Goal: Information Seeking & Learning: Check status

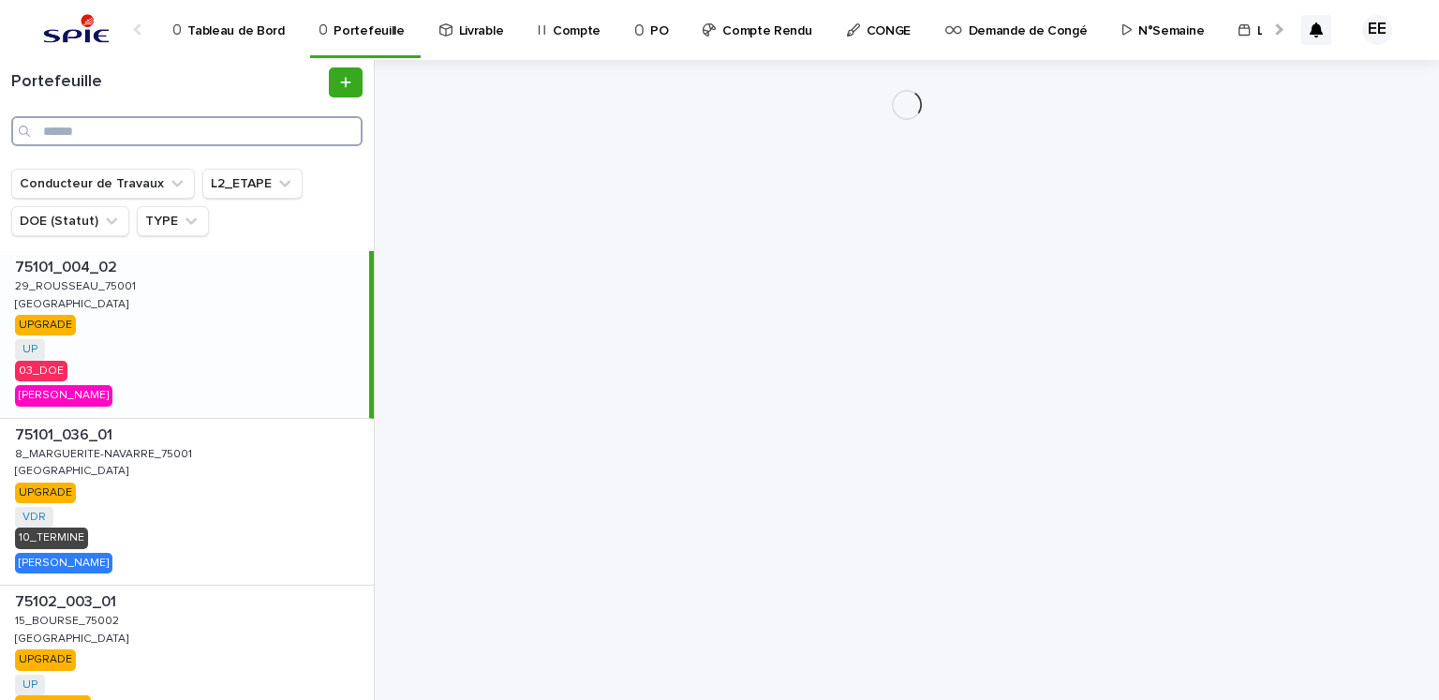
click at [153, 130] on input "Search" at bounding box center [186, 131] width 351 height 30
click at [144, 135] on input "Search" at bounding box center [186, 131] width 351 height 30
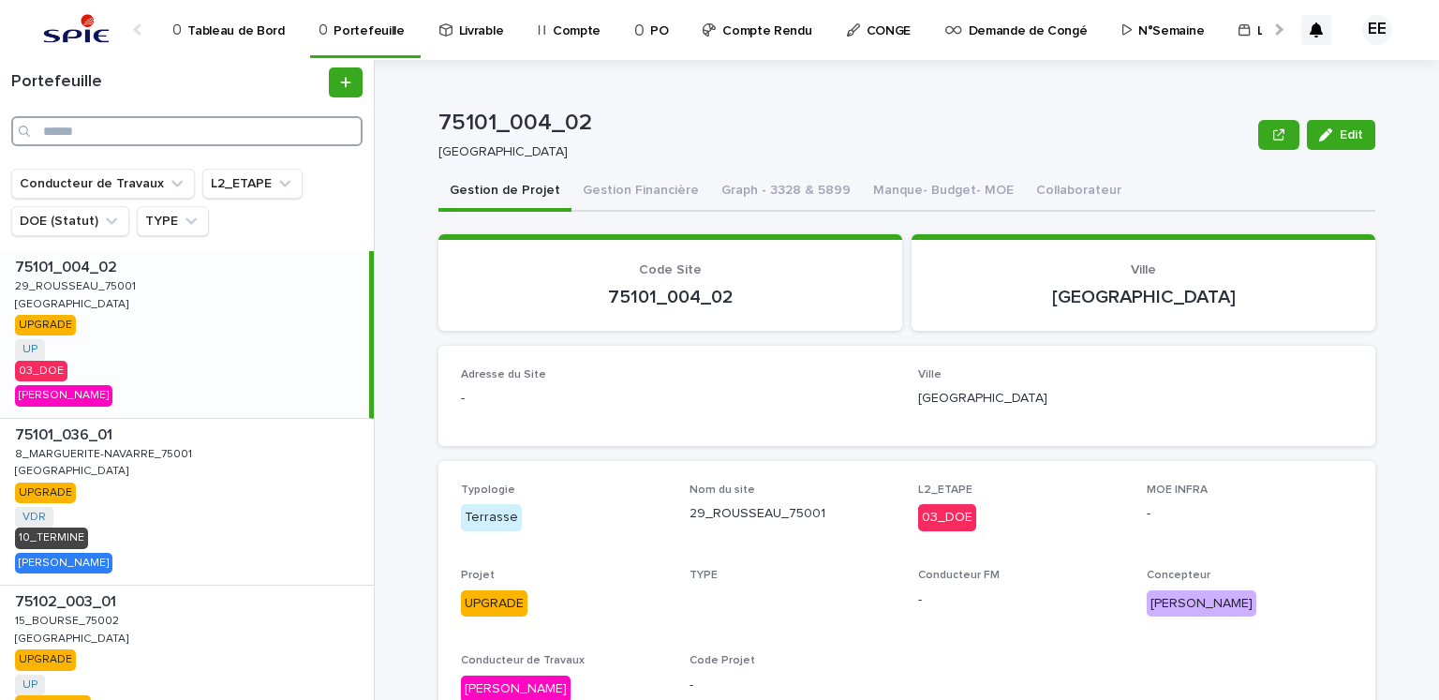
paste input "**********"
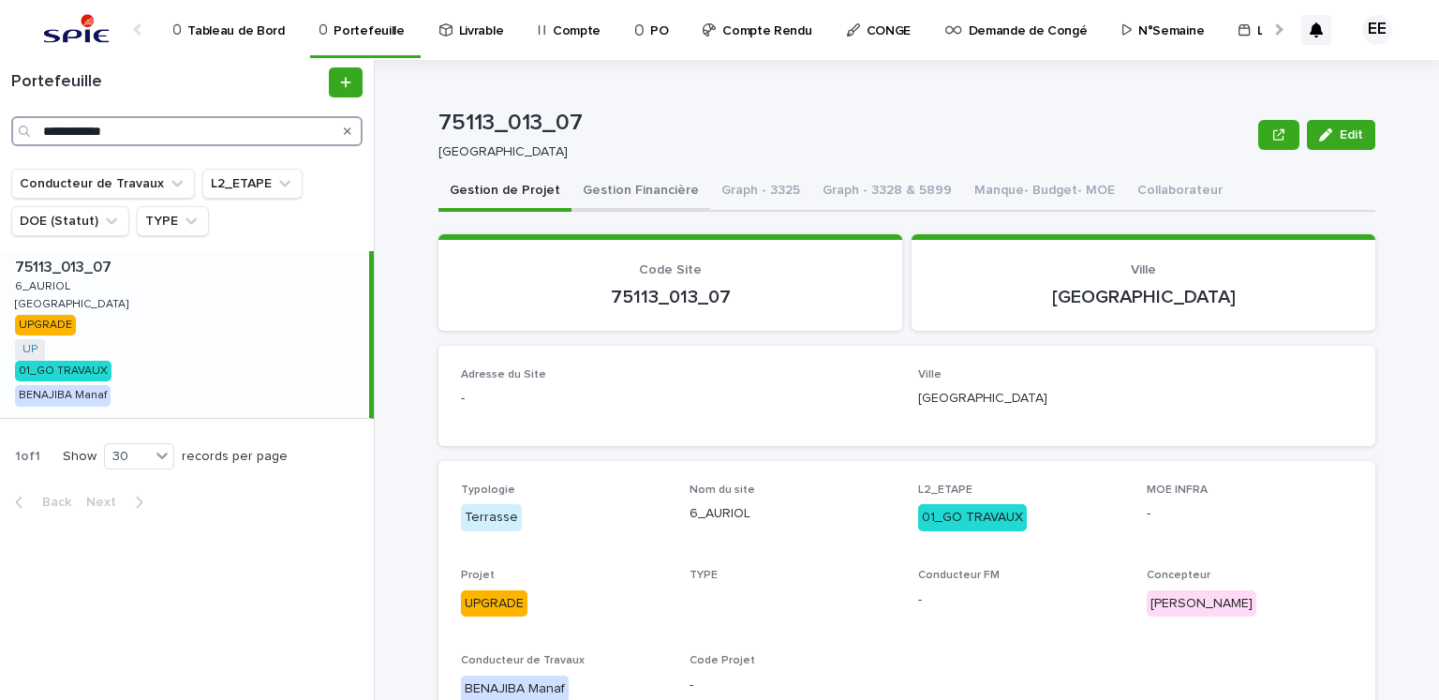
type input "**********"
click at [662, 186] on button "Gestion Financière" at bounding box center [640, 191] width 139 height 39
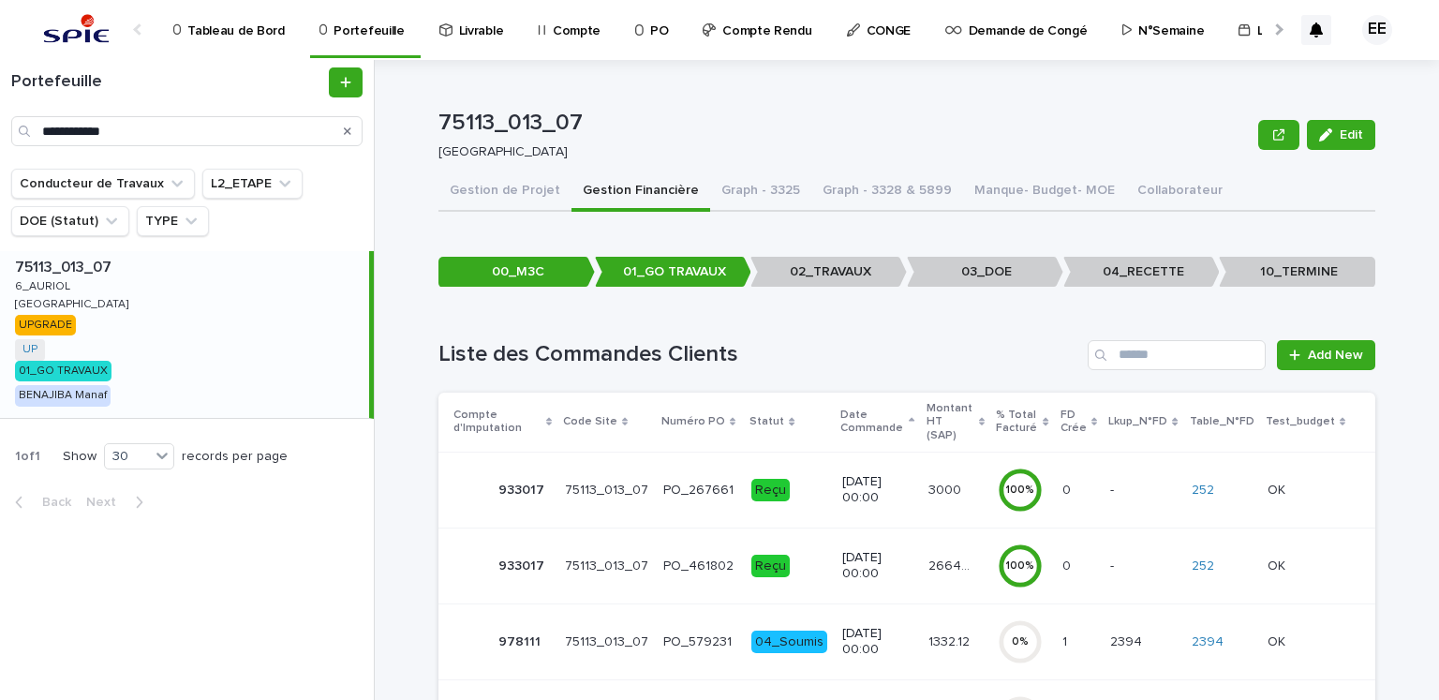
scroll to position [257, 0]
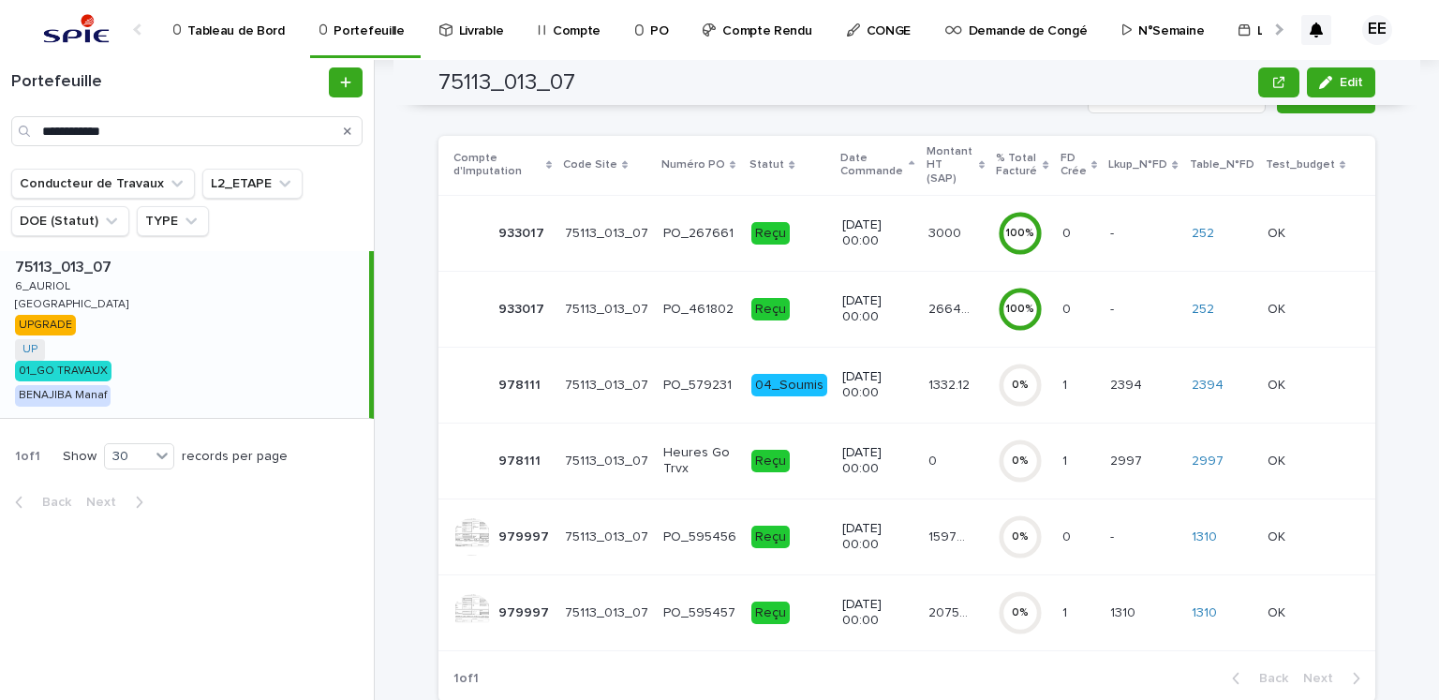
click at [928, 601] on p "20750.87" at bounding box center [951, 611] width 46 height 20
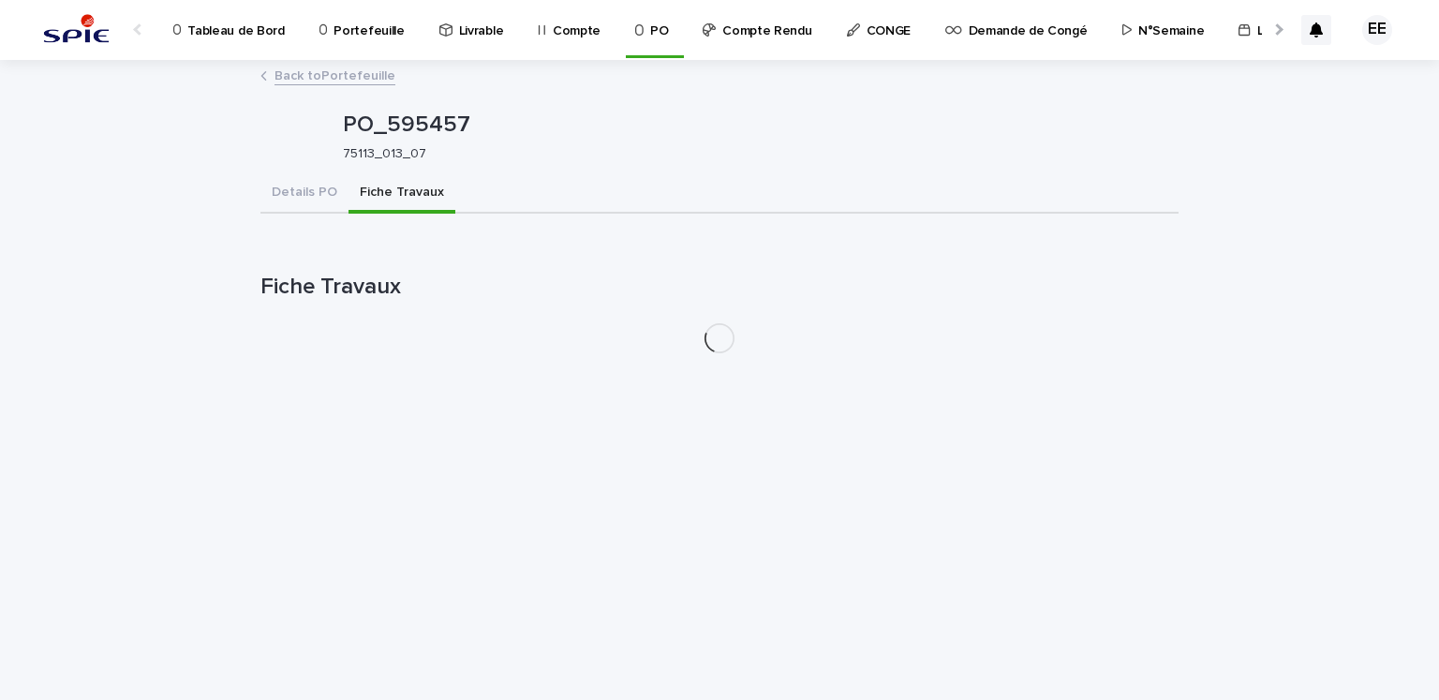
click at [431, 199] on button "Fiche Travaux" at bounding box center [401, 193] width 107 height 39
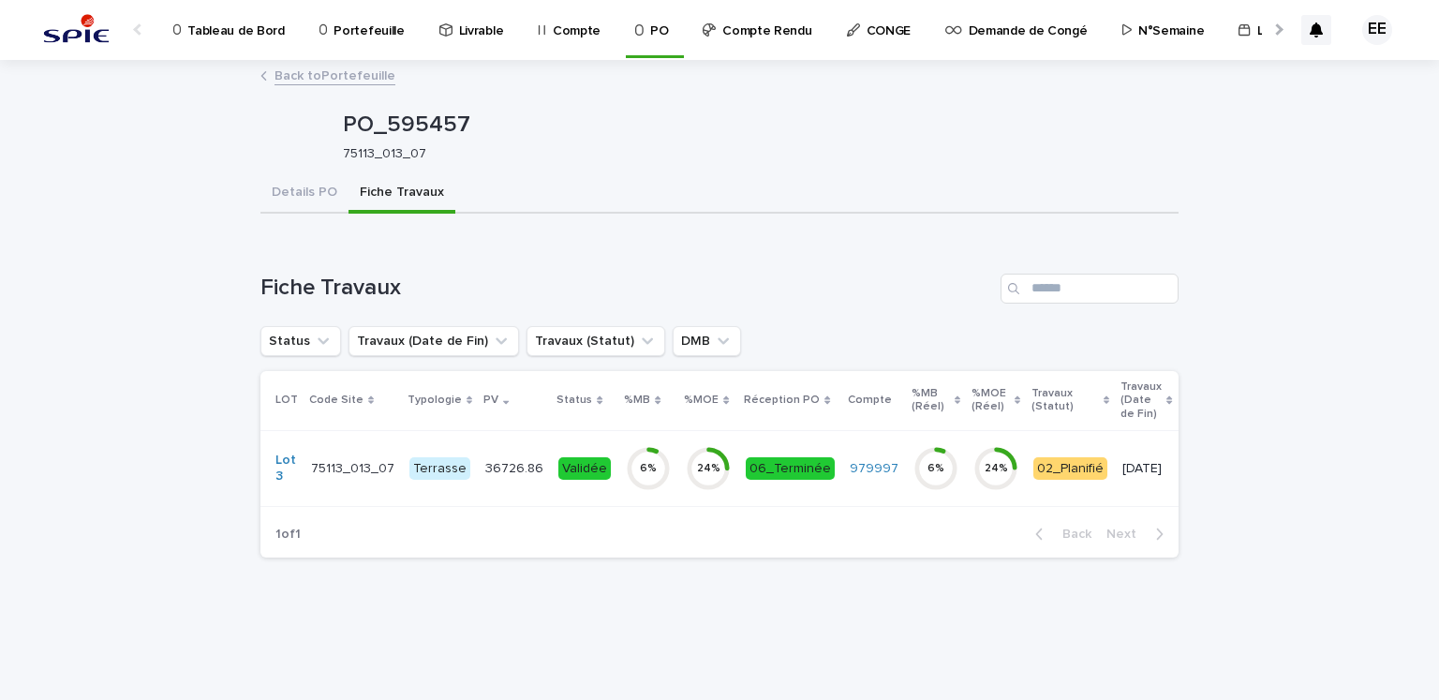
click at [511, 481] on div "36726.86 36726.86" at bounding box center [514, 468] width 58 height 31
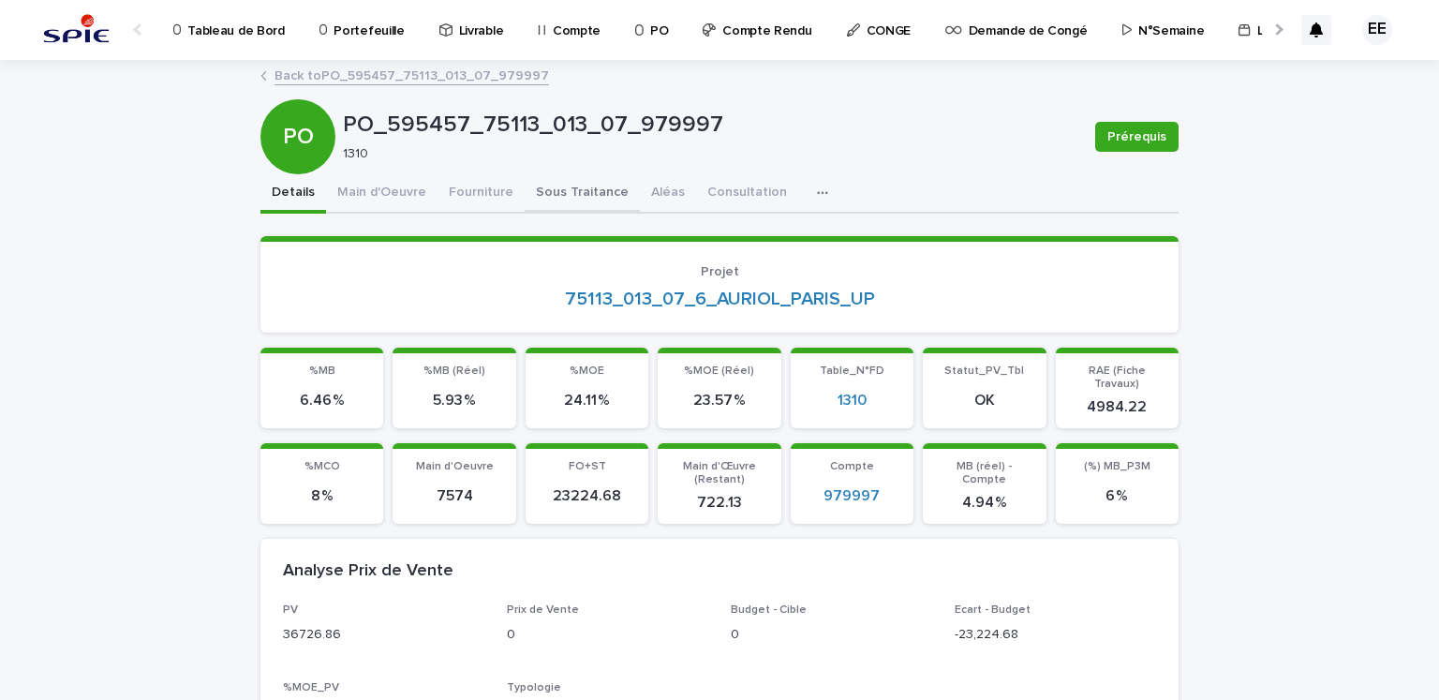
click at [569, 204] on button "Sous Traitance" at bounding box center [582, 193] width 115 height 39
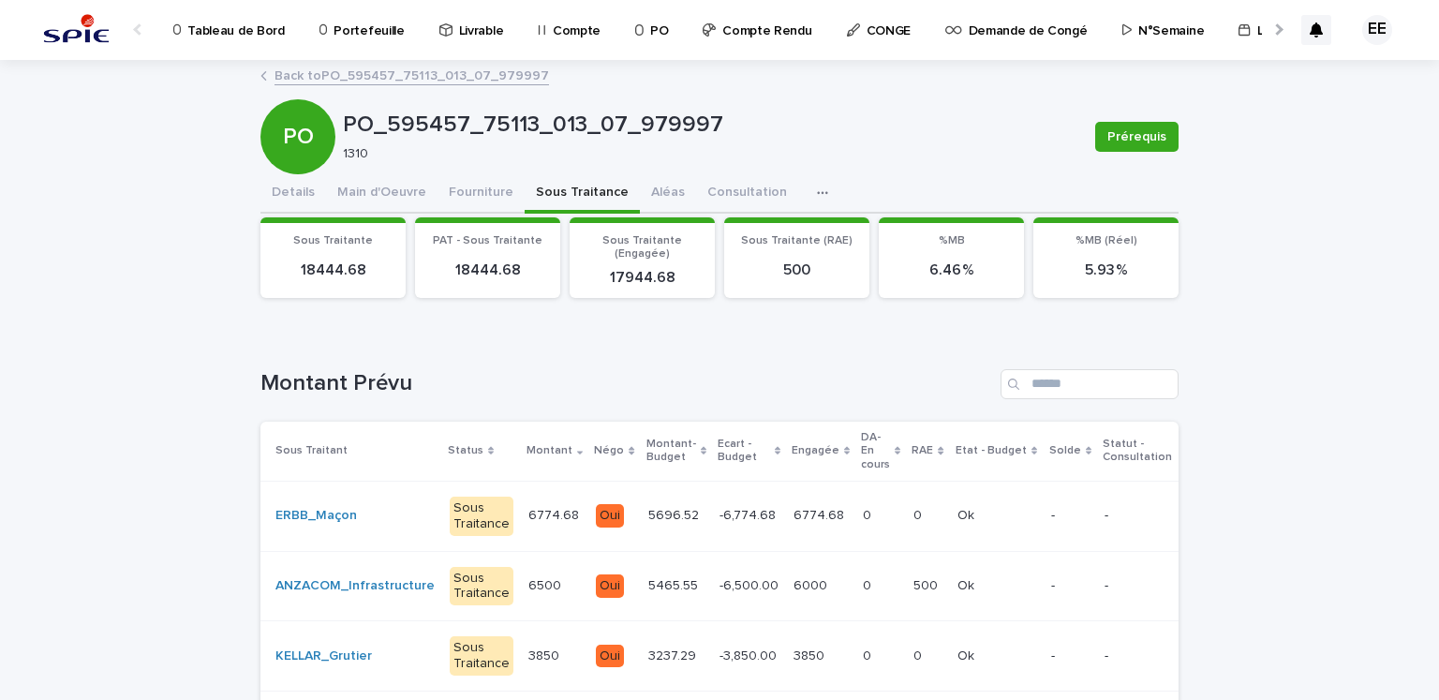
click at [793, 524] on div "6774.68 6774.68" at bounding box center [820, 515] width 54 height 31
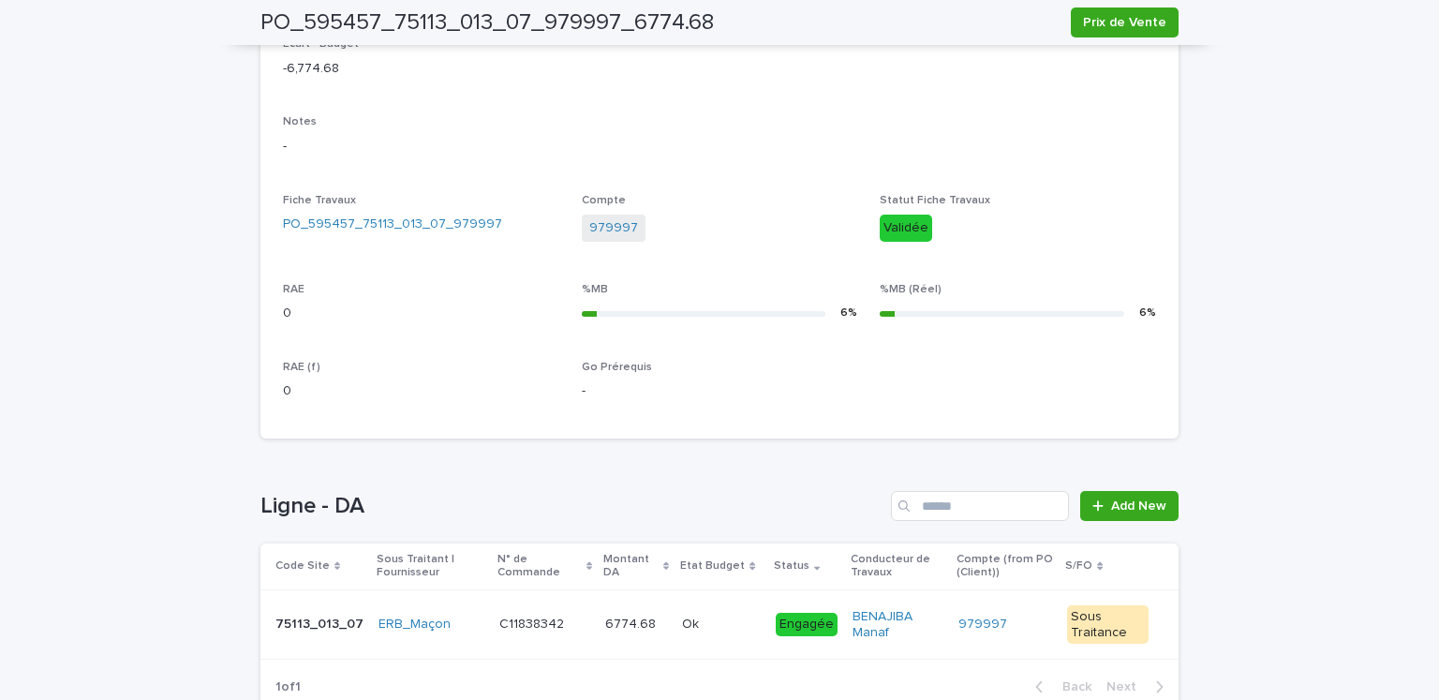
scroll to position [636, 0]
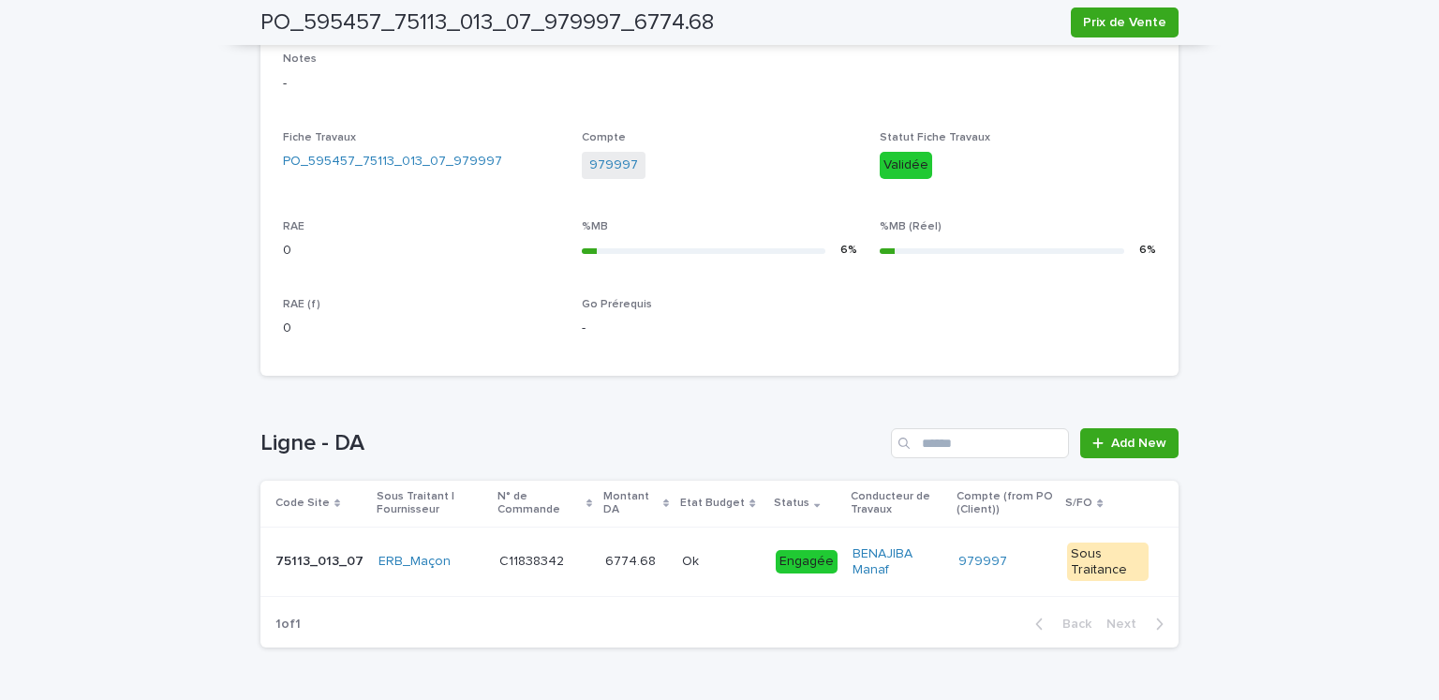
click at [674, 564] on td "Ok Ok" at bounding box center [721, 561] width 94 height 70
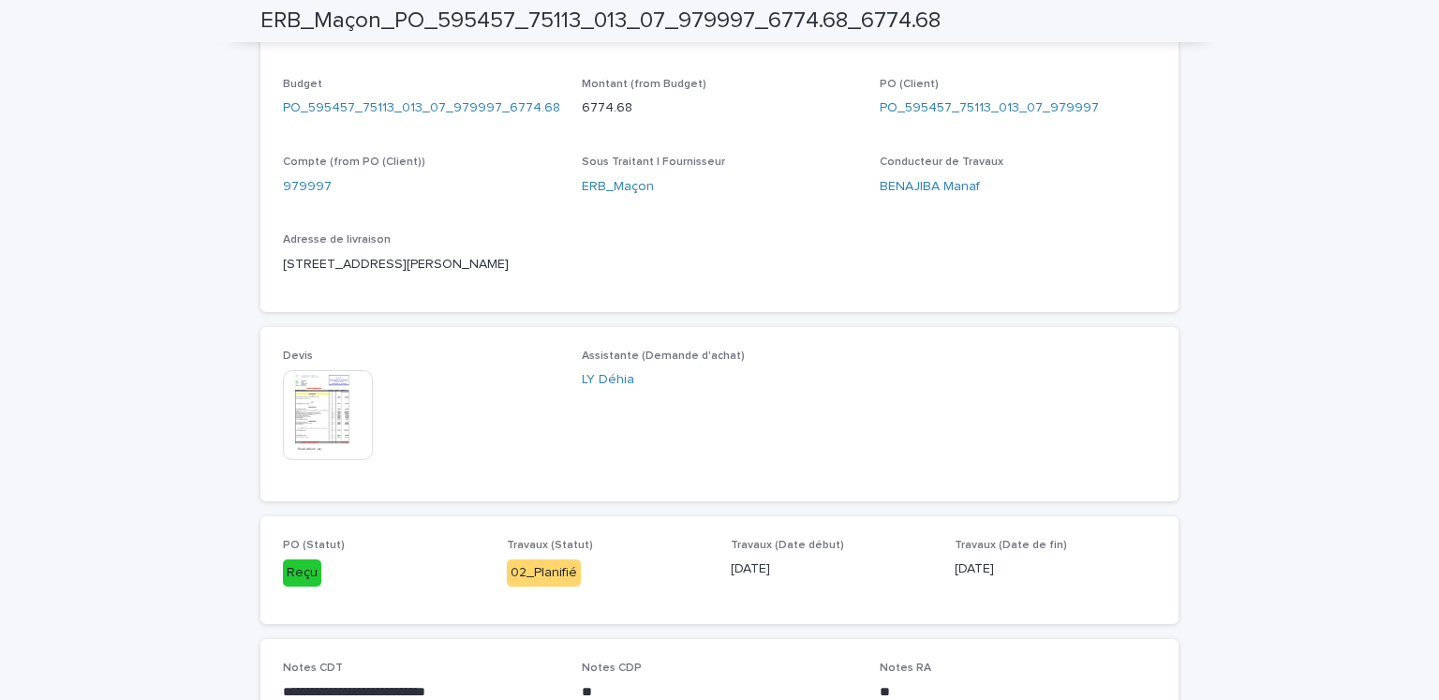
scroll to position [712, 0]
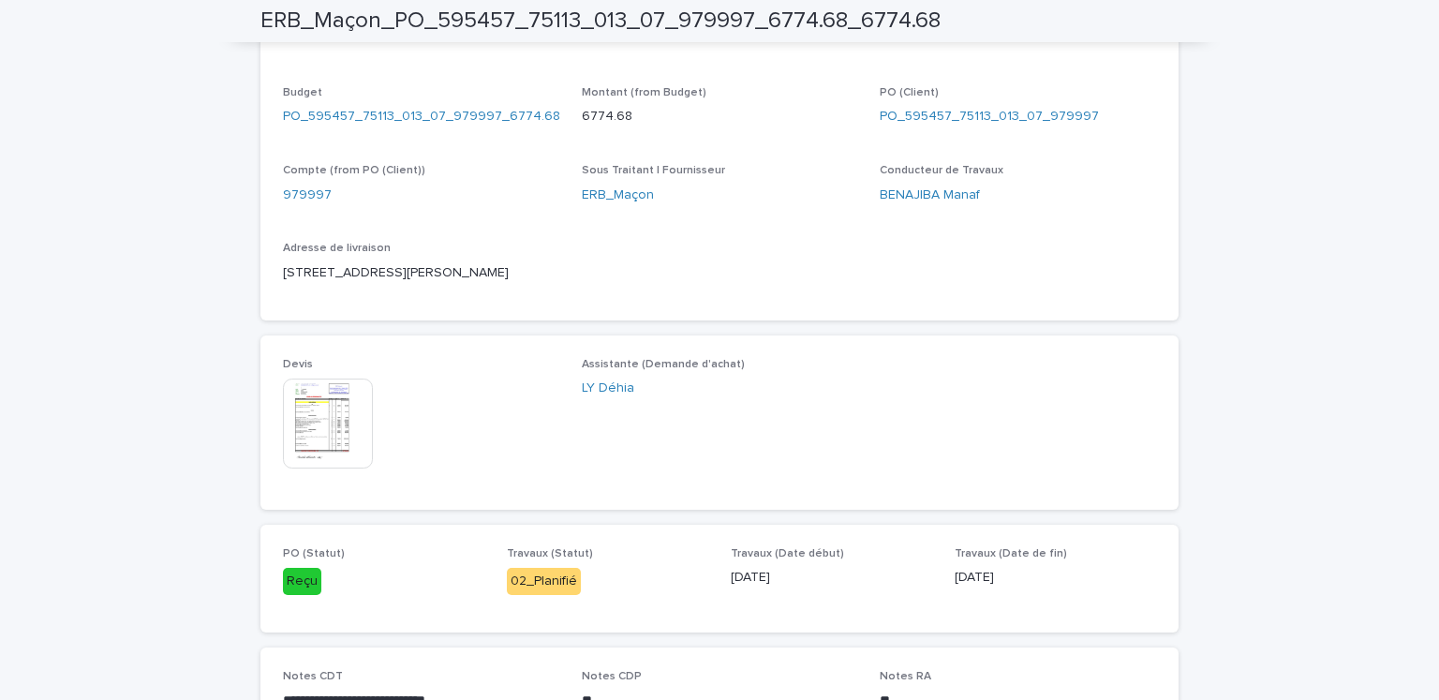
click at [362, 415] on img at bounding box center [328, 423] width 90 height 90
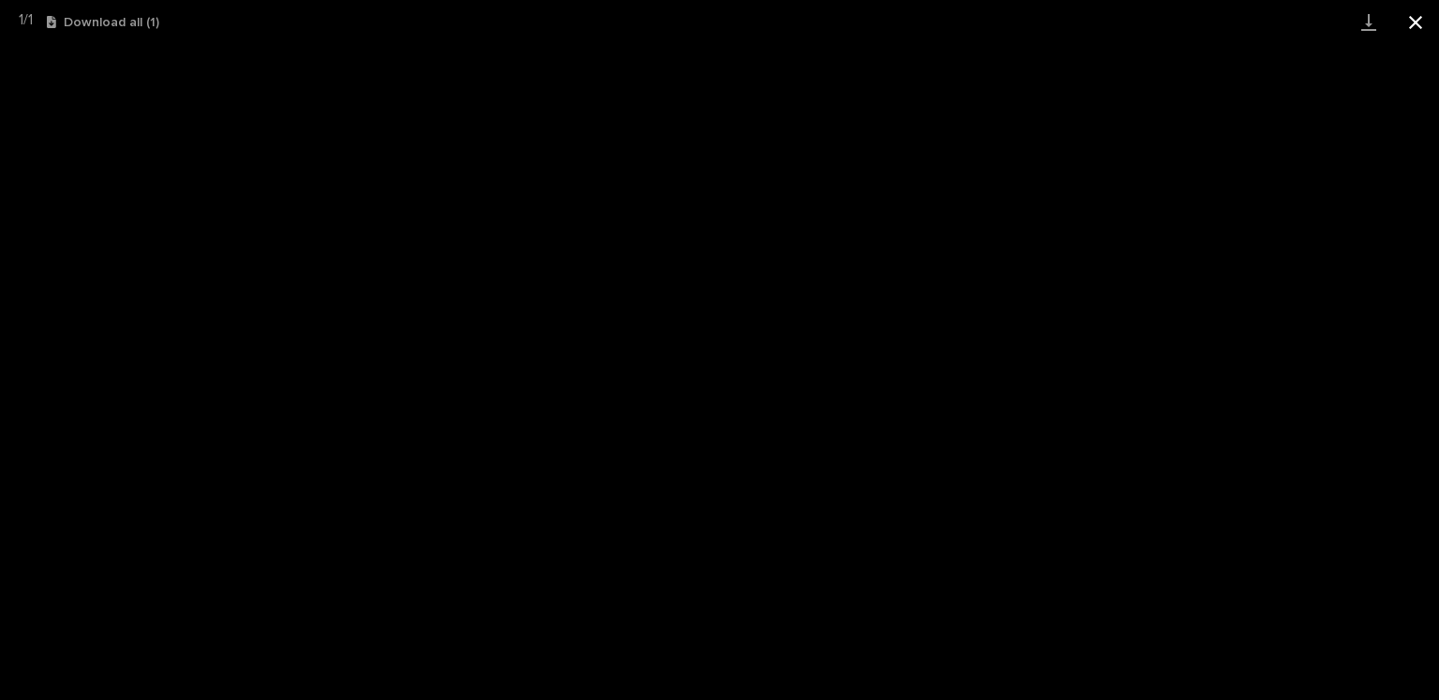
click at [1415, 12] on button "Close gallery" at bounding box center [1415, 22] width 47 height 44
